Goal: Task Accomplishment & Management: Use online tool/utility

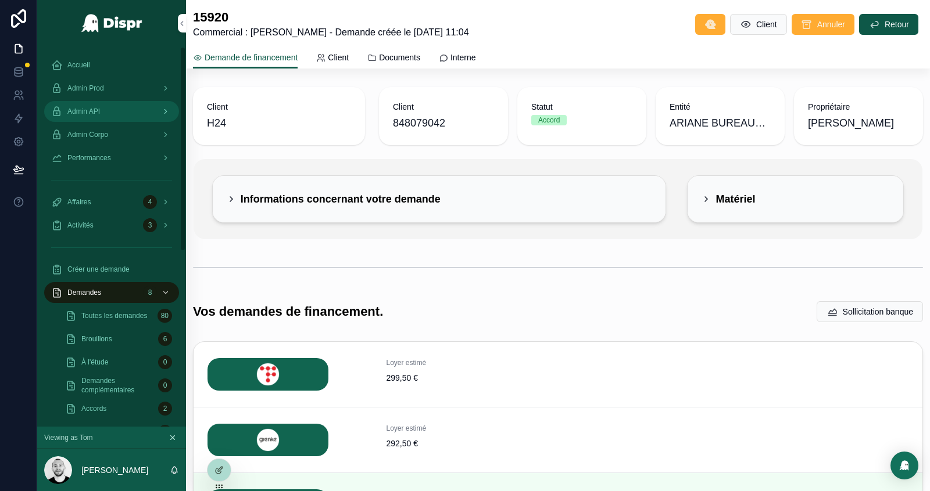
click at [100, 110] on span "Admin API" at bounding box center [83, 111] width 33 height 9
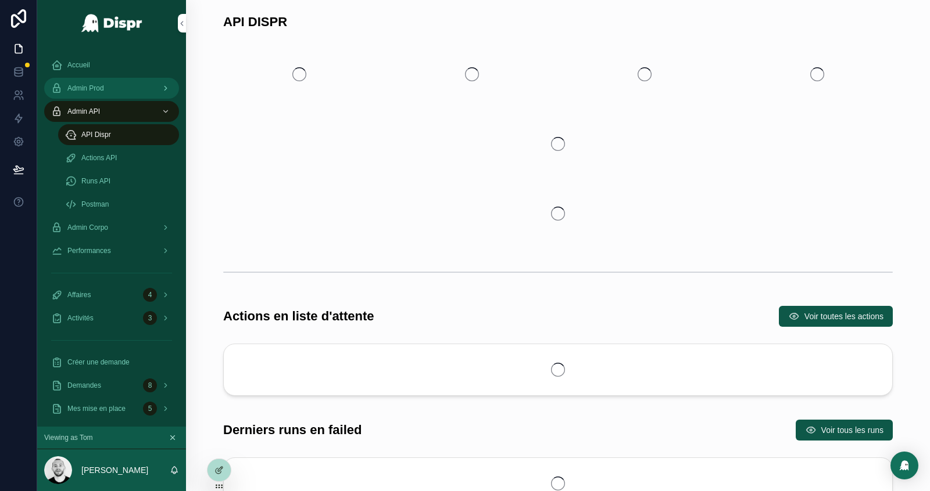
click at [116, 94] on div "Admin Prod" at bounding box center [111, 88] width 121 height 19
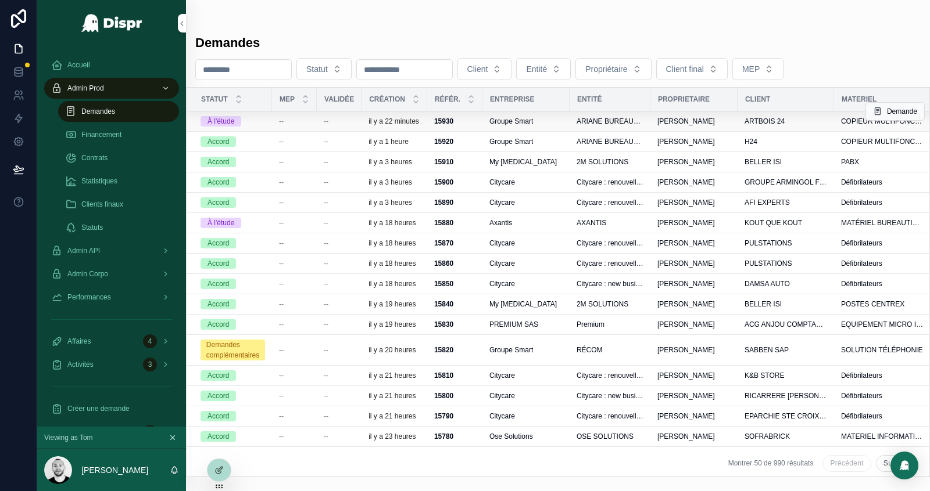
click at [293, 126] on div "--" at bounding box center [294, 121] width 31 height 9
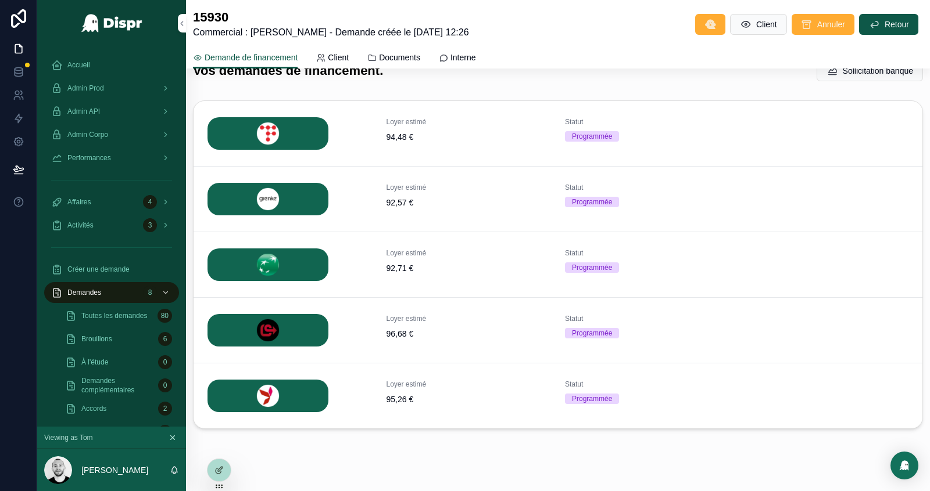
scroll to position [260, 0]
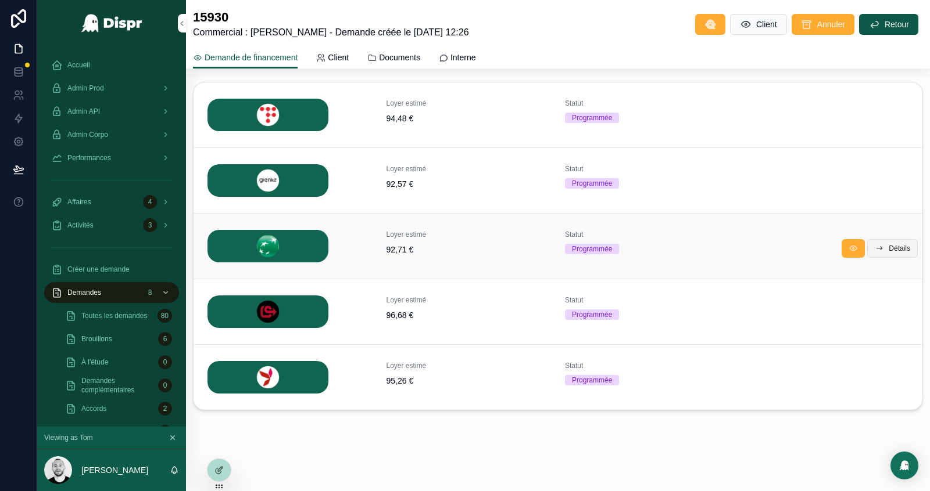
click at [900, 246] on span "Détails" at bounding box center [898, 248] width 21 height 9
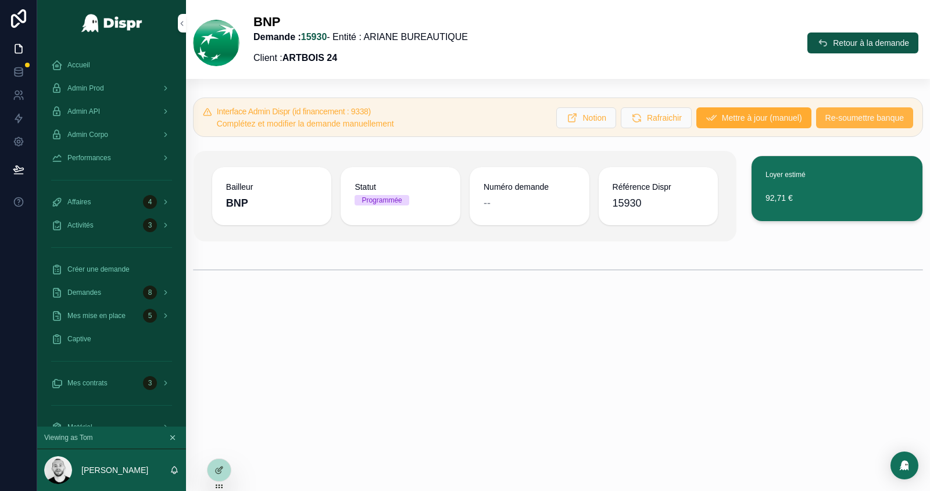
click at [848, 119] on span "Re-soumettre banque" at bounding box center [864, 118] width 78 height 12
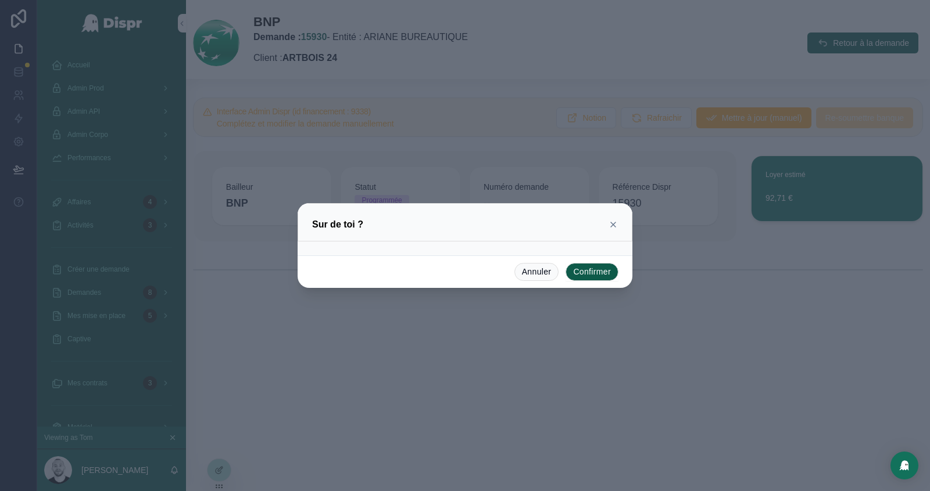
click at [590, 266] on button "Confirmer" at bounding box center [591, 272] width 53 height 19
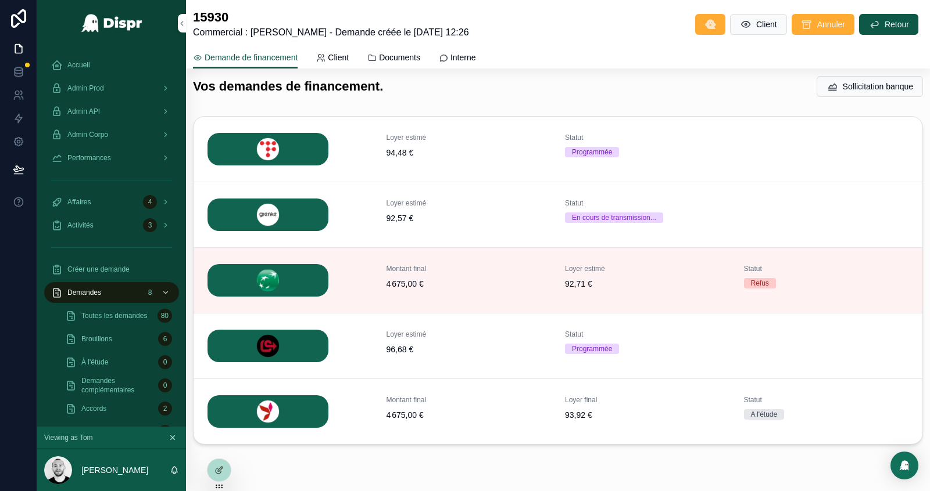
scroll to position [204, 0]
